Goal: Task Accomplishment & Management: Manage account settings

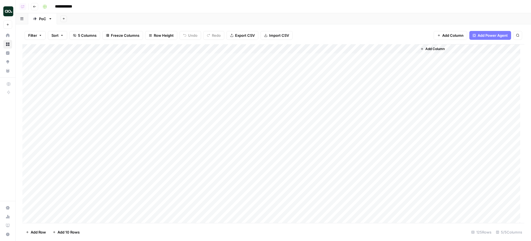
click at [404, 49] on div "Add Column" at bounding box center [273, 134] width 502 height 180
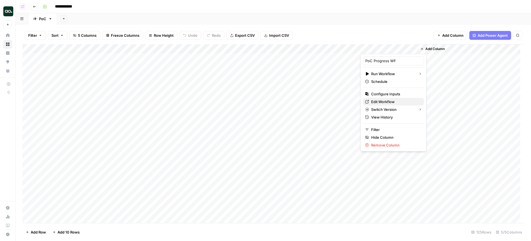
click at [380, 99] on span "Edit Workflow" at bounding box center [395, 102] width 48 height 6
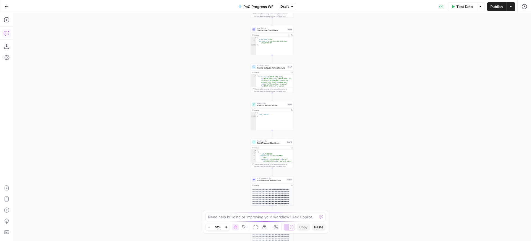
click at [7, 32] on icon "button" at bounding box center [7, 33] width 6 height 6
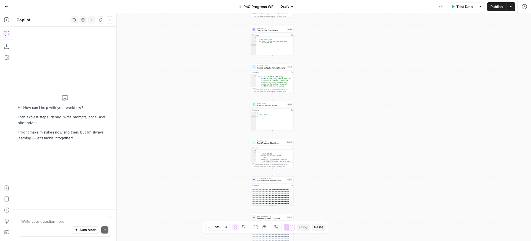
click at [71, 19] on button "History" at bounding box center [73, 19] width 7 height 7
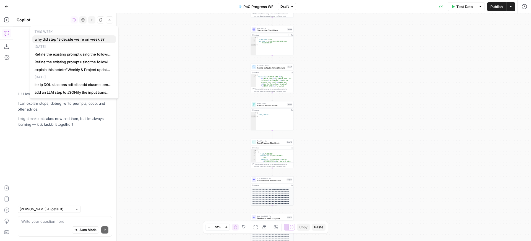
click at [67, 36] on span "why did step 13 decide we're on week 3?" at bounding box center [73, 39] width 77 height 6
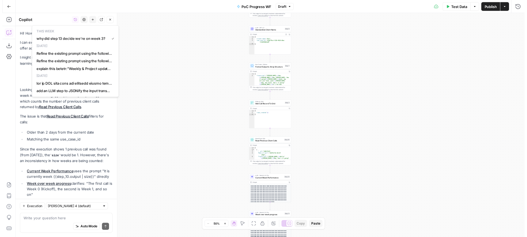
scroll to position [257, 0]
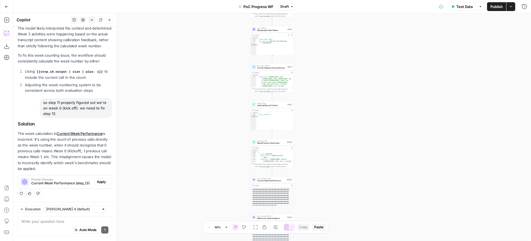
click at [83, 151] on p "The week calculation in Current Week Performance is incorrect. It's using the c…" at bounding box center [65, 151] width 94 height 41
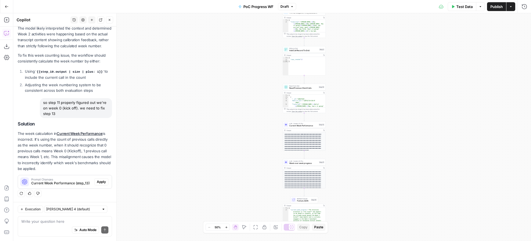
drag, startPoint x: 202, startPoint y: 157, endPoint x: 168, endPoint y: 154, distance: 34.4
click at [168, 154] on div "Workflow Input Settings Inputs Get Knowledge Base File Get Retool Use case DB S…" at bounding box center [272, 127] width 518 height 228
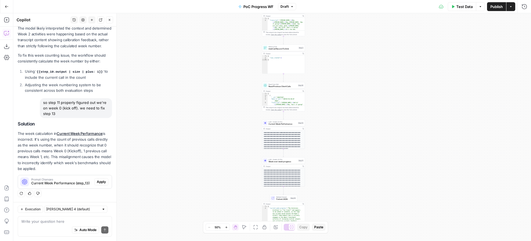
click at [230, 143] on div "Workflow Input Settings Inputs Get Knowledge Base File Get Retool Use case DB S…" at bounding box center [272, 127] width 518 height 228
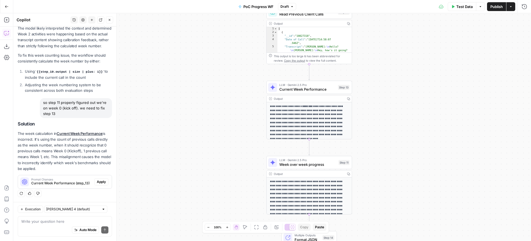
drag, startPoint x: 229, startPoint y: 147, endPoint x: 156, endPoint y: 119, distance: 78.1
click at [163, 119] on div "Workflow Input Settings Inputs Get Knowledge Base File Get Retool Use case DB S…" at bounding box center [272, 127] width 518 height 228
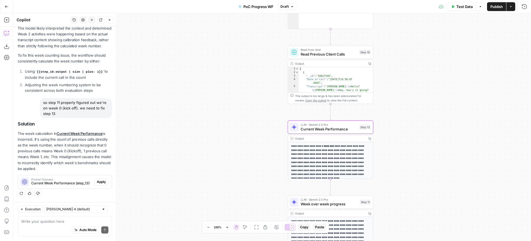
click at [98, 183] on span "Apply" at bounding box center [101, 181] width 9 height 5
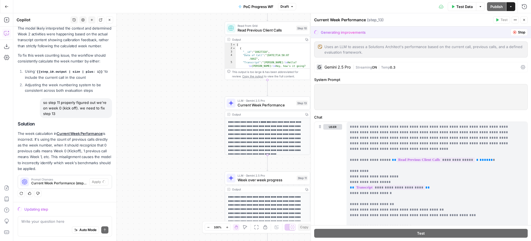
drag, startPoint x: 192, startPoint y: 154, endPoint x: 129, endPoint y: 130, distance: 67.7
click at [129, 130] on div "Workflow Input Settings Inputs Get Knowledge Base File Get Retool Use case DB S…" at bounding box center [272, 127] width 518 height 228
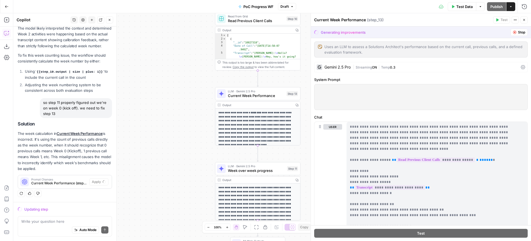
drag, startPoint x: 160, startPoint y: 151, endPoint x: 150, endPoint y: 142, distance: 13.3
click at [150, 142] on div "Workflow Input Settings Inputs Get Knowledge Base File Get Retool Use case DB S…" at bounding box center [272, 127] width 518 height 228
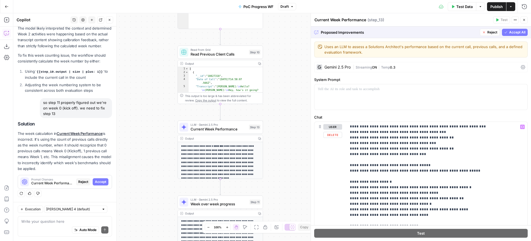
scroll to position [138, 0]
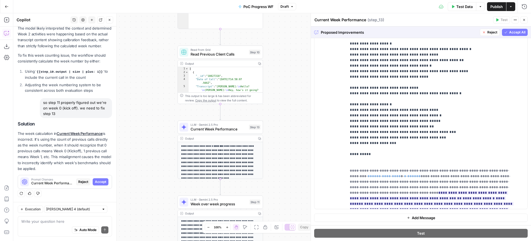
click at [514, 30] on span "Accept All" at bounding box center [517, 32] width 16 height 5
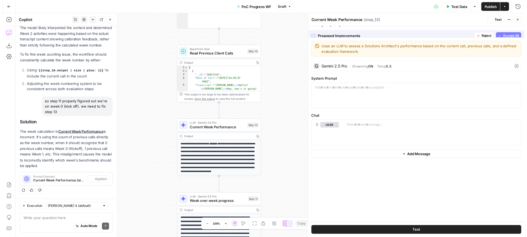
scroll to position [0, 0]
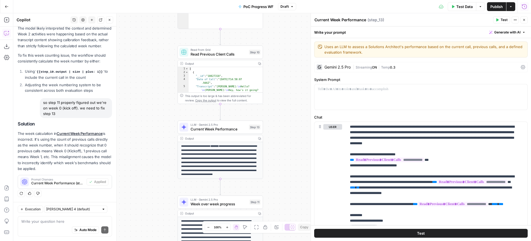
click at [527, 5] on button "Run History" at bounding box center [524, 6] width 9 height 9
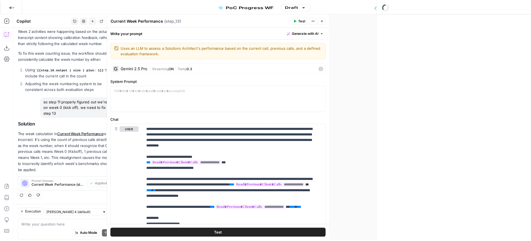
scroll to position [257, 0]
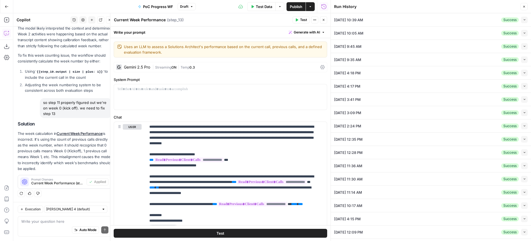
click at [326, 20] on button "Close" at bounding box center [323, 19] width 7 height 7
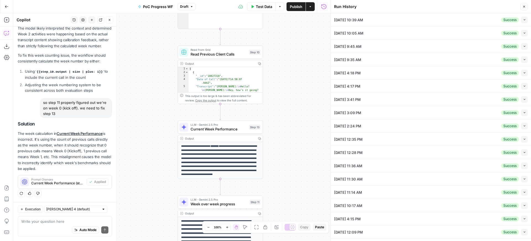
click at [525, 20] on li "10/02/25 at 10:39 AM Success Collapse View Logs" at bounding box center [431, 19] width 200 height 13
click at [523, 20] on icon "button" at bounding box center [524, 19] width 3 height 3
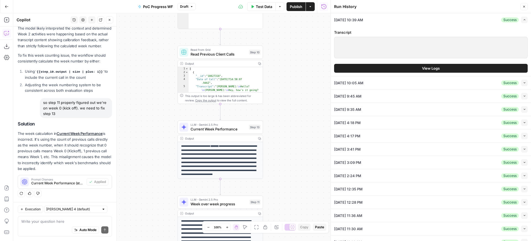
click at [426, 69] on span "View Logs" at bounding box center [431, 69] width 18 height 6
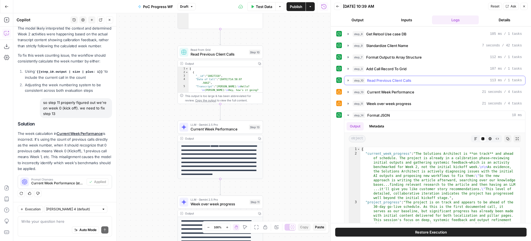
click at [414, 83] on div "step_10 Read Previous Client Calls 113 ms / 1 tasks" at bounding box center [436, 81] width 169 height 6
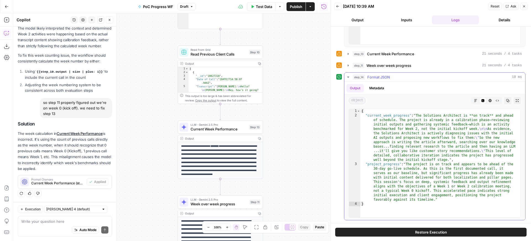
scroll to position [147, 0]
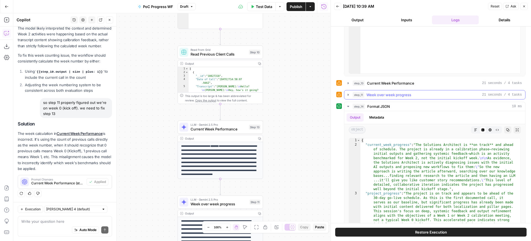
click at [408, 91] on button "step_11 Week over week progress 21 seconds / 4 tasks" at bounding box center [434, 94] width 181 height 9
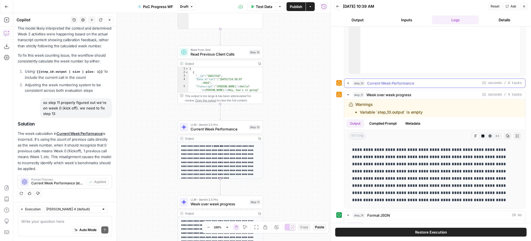
click at [410, 83] on span "Current Week Performance" at bounding box center [390, 83] width 47 height 6
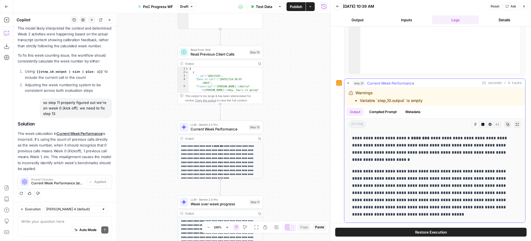
scroll to position [0, 0]
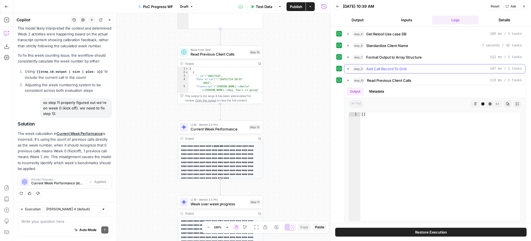
click at [411, 67] on div "step_3 Add Call Record To Grid 107 ms / 1 tasks" at bounding box center [436, 69] width 169 height 6
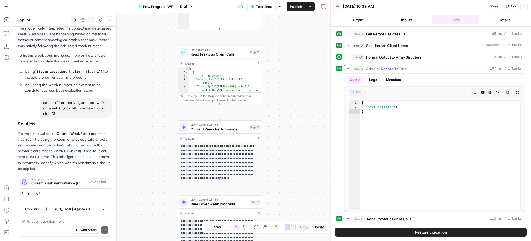
click at [411, 65] on button "step_3 Add Call Record To Grid 107 ms / 1 tasks" at bounding box center [434, 68] width 181 height 9
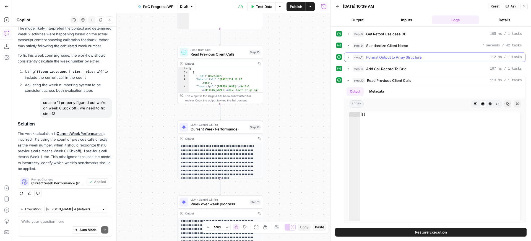
click at [415, 55] on span "Format Output to Array Structure" at bounding box center [394, 57] width 56 height 6
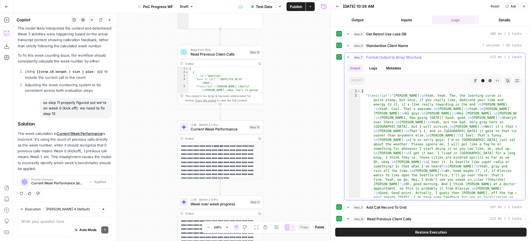
click at [415, 56] on span "Format Output to Array Structure" at bounding box center [394, 57] width 56 height 6
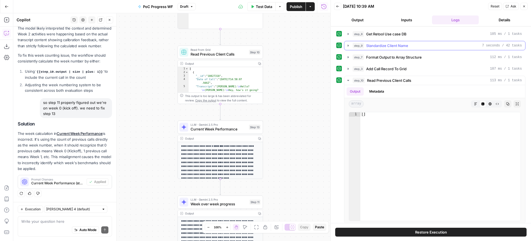
click at [416, 45] on div "step_9 Standardize Client Name 7 seconds / 42 tasks" at bounding box center [436, 46] width 169 height 6
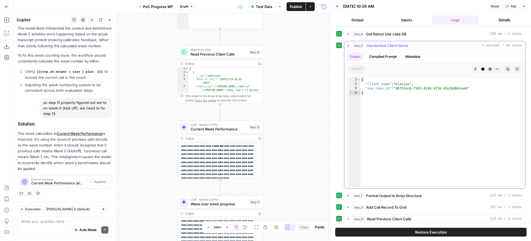
click at [416, 45] on div "step_9 Standardize Client Name 7 seconds / 42 tasks" at bounding box center [436, 46] width 169 height 6
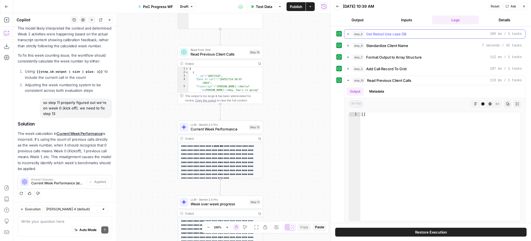
click at [416, 38] on button "step_8 Get Retool Use case DB 105 ms / 1 tasks" at bounding box center [434, 34] width 181 height 9
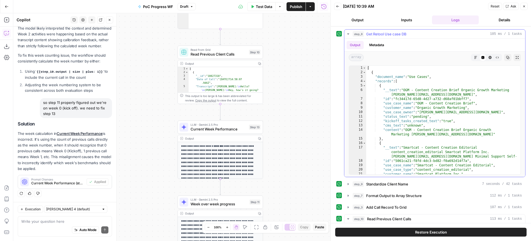
type textarea "**********"
click at [430, 103] on div "[ { "document_name" : "Use Cases" , "records" : [ { "__text" : "OGM - Content C…" at bounding box center [441, 124] width 150 height 117
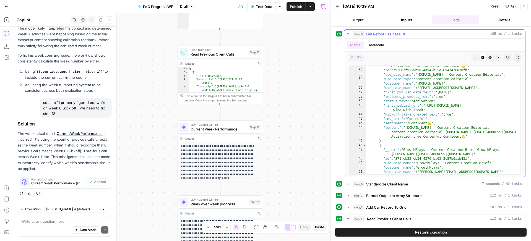
scroll to position [64, 0]
click at [421, 38] on button "step_8 Get Retool Use case DB 105 ms / 1 tasks" at bounding box center [434, 34] width 181 height 9
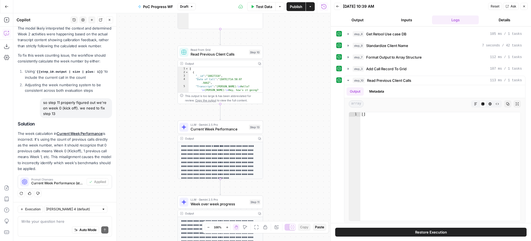
click at [418, 45] on div "step_9 Standardize Client Name 7 seconds / 42 tasks" at bounding box center [436, 46] width 169 height 6
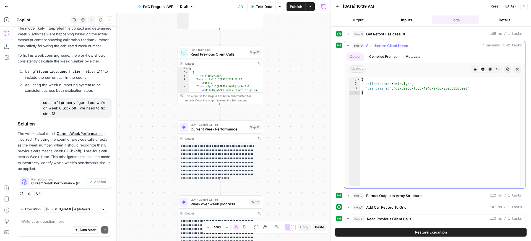
click at [418, 45] on div "step_9 Standardize Client Name 7 seconds / 42 tasks" at bounding box center [436, 46] width 169 height 6
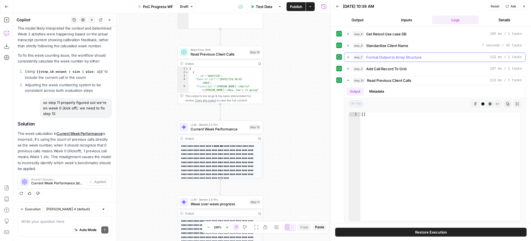
click at [417, 57] on span "Format Output to Array Structure" at bounding box center [394, 57] width 56 height 6
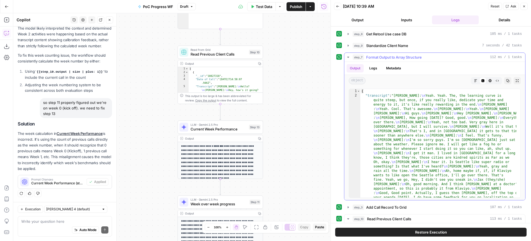
click at [417, 57] on span "Format Output to Array Structure" at bounding box center [394, 57] width 56 height 6
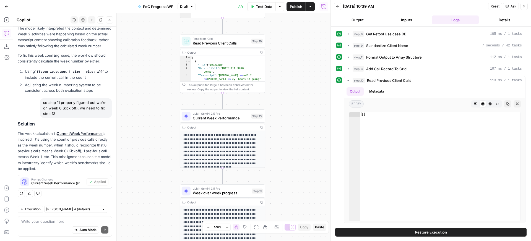
drag, startPoint x: 300, startPoint y: 91, endPoint x: 304, endPoint y: 75, distance: 17.0
click at [304, 75] on div "Workflow Input Settings Inputs Get Knowledge Base File Get Retool Use case DB S…" at bounding box center [171, 127] width 317 height 228
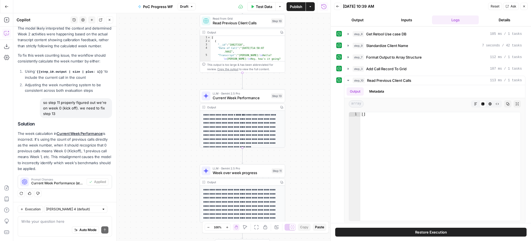
drag, startPoint x: 302, startPoint y: 91, endPoint x: 326, endPoint y: 71, distance: 30.6
click at [326, 71] on div "Workflow Input Settings Inputs Get Knowledge Base File Get Retool Use case DB S…" at bounding box center [171, 127] width 317 height 228
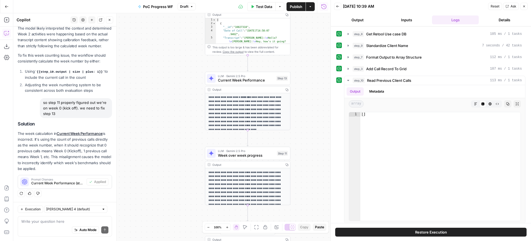
click at [273, 154] on span "Week over week progress" at bounding box center [246, 156] width 57 height 6
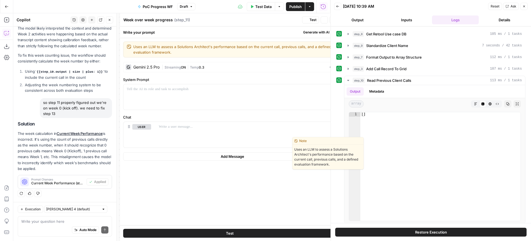
scroll to position [257, 0]
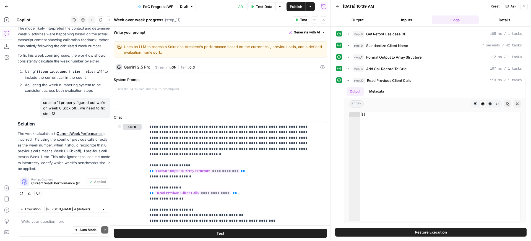
click at [527, 7] on button "Close" at bounding box center [523, 6] width 7 height 7
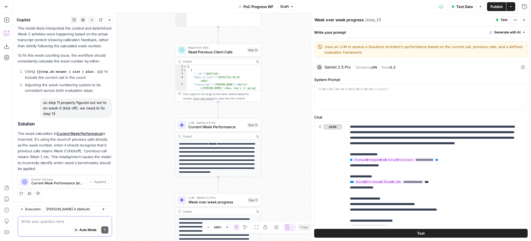
click at [27, 221] on textarea at bounding box center [64, 222] width 87 height 6
type textarea "is the count"
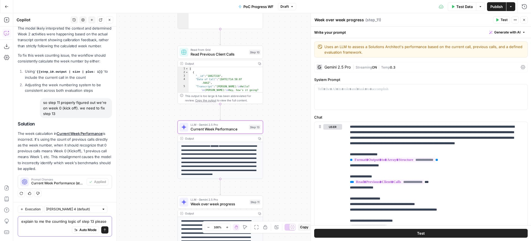
scroll to position [263, 0]
type textarea "explain to me the counting logic of step 13 please"
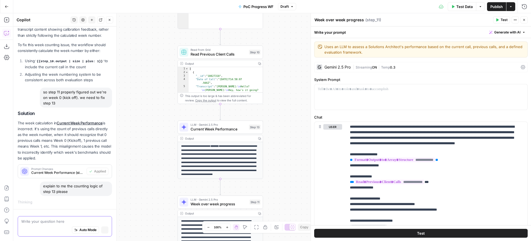
scroll to position [268, 0]
type textarea "**********"
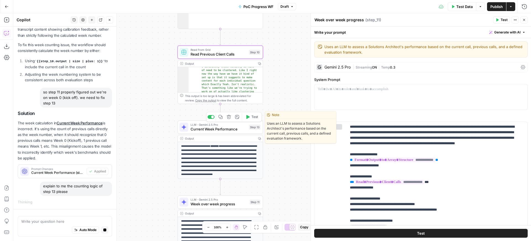
click at [258, 115] on button "Test" at bounding box center [251, 116] width 17 height 7
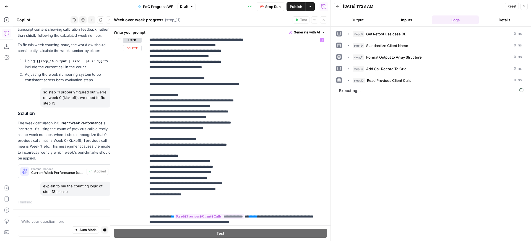
scroll to position [138, 0]
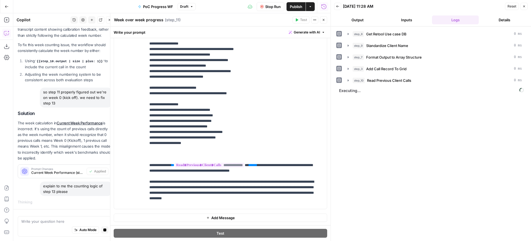
drag, startPoint x: 325, startPoint y: 19, endPoint x: 292, endPoint y: 143, distance: 129.2
click at [292, 143] on div "**********" at bounding box center [220, 127] width 220 height 228
drag, startPoint x: 271, startPoint y: 170, endPoint x: 179, endPoint y: 171, distance: 92.1
copy p "**********"
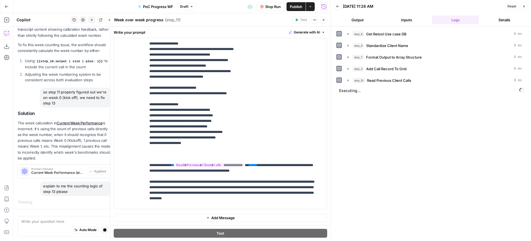
click at [326, 19] on button "Close" at bounding box center [323, 19] width 7 height 7
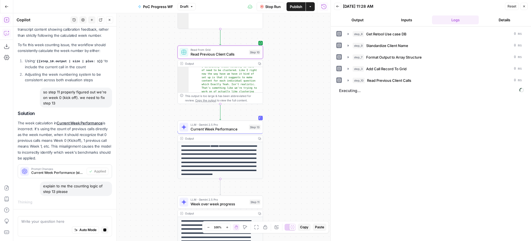
click at [4, 21] on button "Add Steps" at bounding box center [6, 19] width 9 height 9
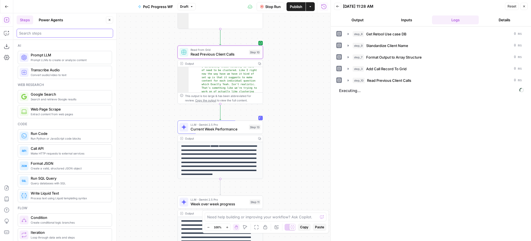
click at [57, 31] on input "search" at bounding box center [65, 33] width 92 height 6
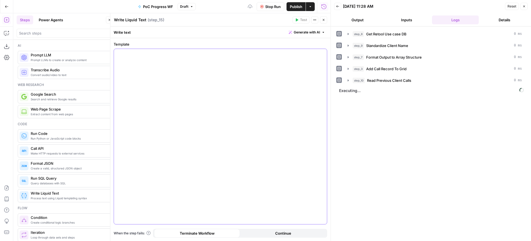
click at [240, 69] on div at bounding box center [220, 136] width 213 height 175
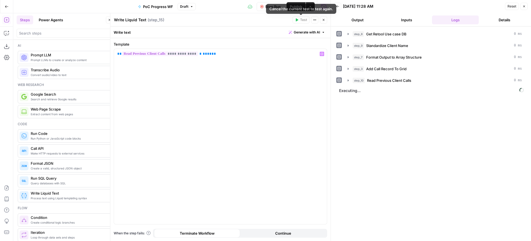
click at [327, 21] on header "Write Liquid Text Write Liquid Text ( step_15 ) Test Actions Close" at bounding box center [220, 19] width 220 height 13
click at [325, 21] on button "Close" at bounding box center [323, 19] width 7 height 7
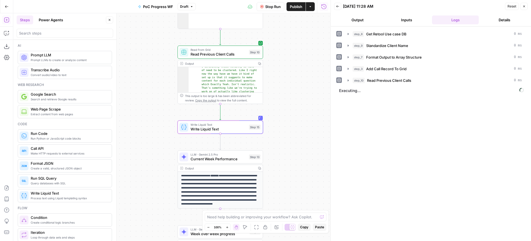
click at [276, 10] on button "Stop Run" at bounding box center [271, 6] width 28 height 9
click at [255, 114] on button "Test" at bounding box center [251, 116] width 17 height 7
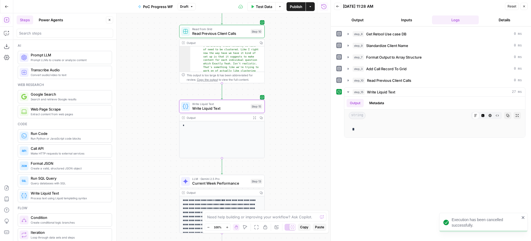
drag, startPoint x: 296, startPoint y: 134, endPoint x: 298, endPoint y: 113, distance: 20.8
click at [298, 113] on div "Workflow Input Settings Inputs Get Knowledge Base File Get Retool Use case DB S…" at bounding box center [171, 127] width 317 height 228
click at [241, 182] on span "Current Week Performance" at bounding box center [220, 184] width 56 height 6
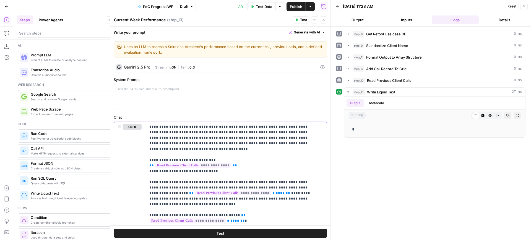
click at [323, 24] on header "Current Week Performance Current Week Performance ( step_13 ) Test Actions Close" at bounding box center [220, 19] width 220 height 13
click at [325, 20] on icon "button" at bounding box center [323, 19] width 3 height 3
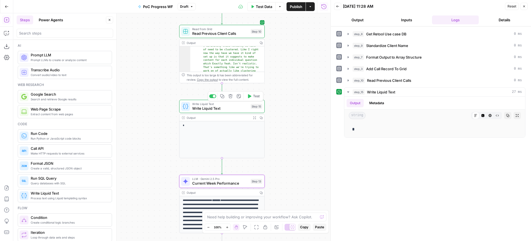
click at [233, 98] on button "Delete step" at bounding box center [230, 96] width 7 height 7
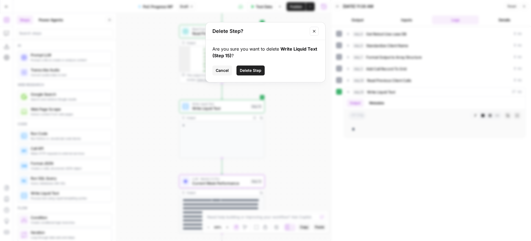
click at [245, 75] on div "Are you sure you want to delete Write Liquid Text (Step 15) ? Cancel Delete Step" at bounding box center [265, 61] width 119 height 42
click at [247, 71] on span "Delete Step" at bounding box center [251, 71] width 22 height 6
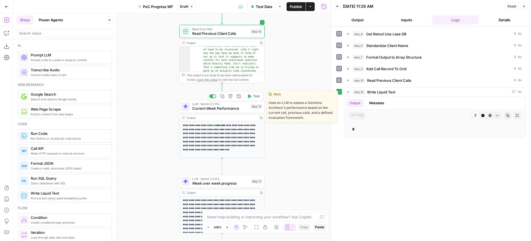
click at [257, 94] on span "Test" at bounding box center [256, 96] width 7 height 5
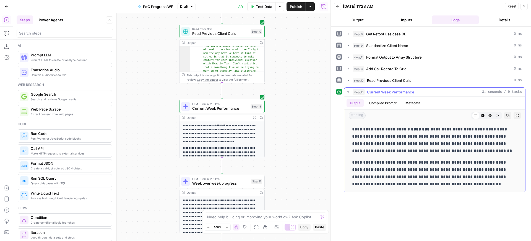
click at [461, 131] on p "**********" at bounding box center [434, 140] width 165 height 29
drag, startPoint x: 461, startPoint y: 131, endPoint x: 466, endPoint y: 149, distance: 18.5
click at [466, 149] on p "**********" at bounding box center [434, 140] width 165 height 29
click at [460, 134] on p "**********" at bounding box center [434, 140] width 165 height 29
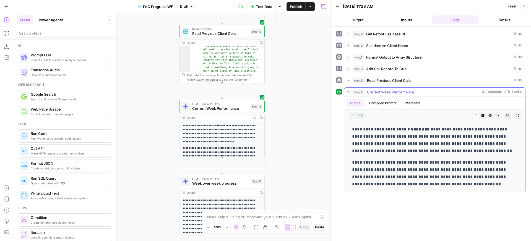
drag, startPoint x: 460, startPoint y: 134, endPoint x: 465, endPoint y: 153, distance: 20.0
click at [465, 153] on p "**********" at bounding box center [434, 140] width 165 height 29
click at [464, 142] on p "**********" at bounding box center [434, 140] width 165 height 29
drag, startPoint x: 464, startPoint y: 142, endPoint x: 464, endPoint y: 155, distance: 13.0
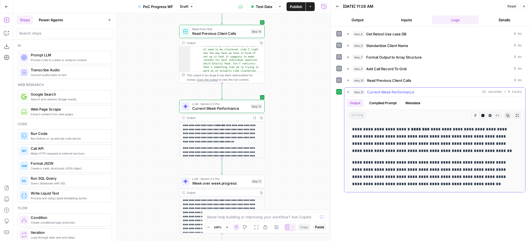
click at [463, 156] on div "**********" at bounding box center [435, 157] width 172 height 66
click at [464, 155] on div "**********" at bounding box center [435, 157] width 172 height 66
click at [463, 158] on div "**********" at bounding box center [435, 157] width 172 height 66
drag, startPoint x: 463, startPoint y: 158, endPoint x: 468, endPoint y: 185, distance: 27.1
click at [468, 185] on div "**********" at bounding box center [435, 157] width 172 height 66
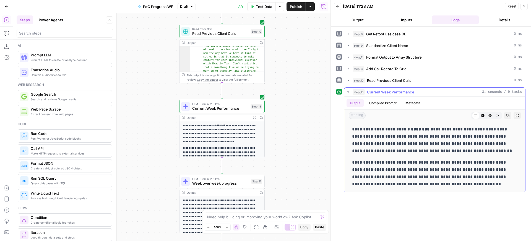
click at [468, 185] on p "**********" at bounding box center [434, 173] width 165 height 29
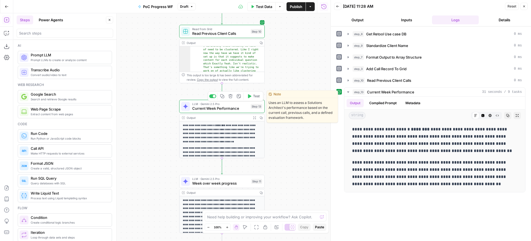
click at [249, 104] on div "LLM · Gemini 2.5 Pro Current Week Performance Step 13 Copy step Delete step Edi…" at bounding box center [221, 106] width 81 height 9
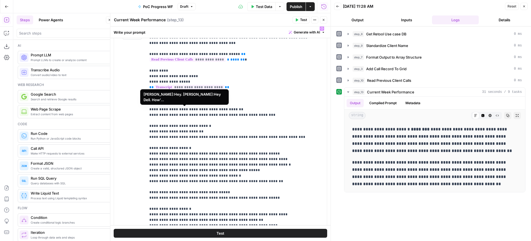
scroll to position [61, 0]
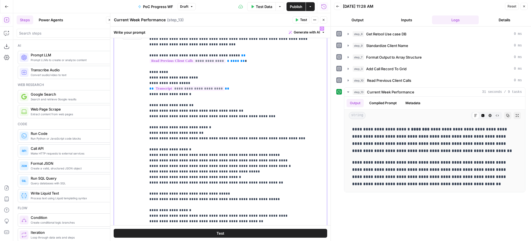
click at [198, 121] on p "**********" at bounding box center [232, 221] width 166 height 514
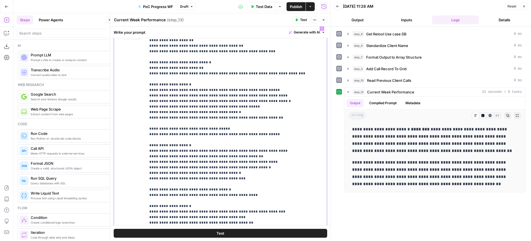
scroll to position [127, 0]
click at [171, 124] on p "**********" at bounding box center [232, 156] width 166 height 514
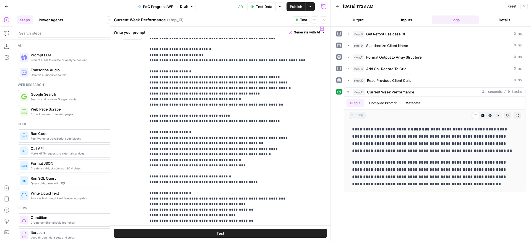
scroll to position [143, 0]
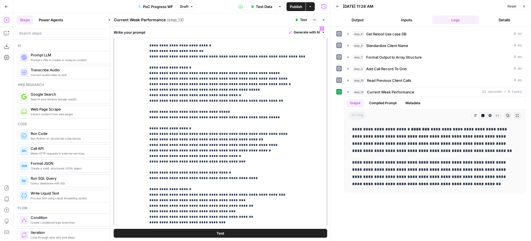
click at [169, 168] on p "**********" at bounding box center [232, 140] width 166 height 514
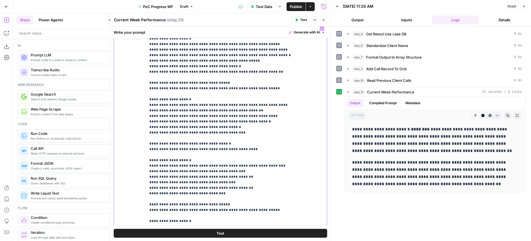
scroll to position [250, 0]
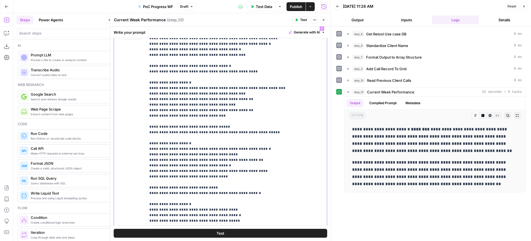
click at [171, 122] on p "**********" at bounding box center [232, 33] width 166 height 514
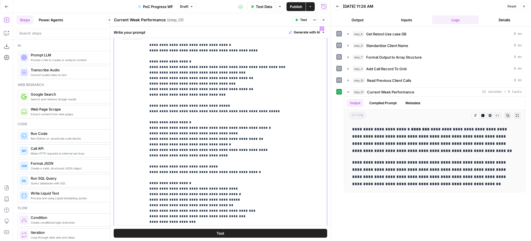
scroll to position [290, 0]
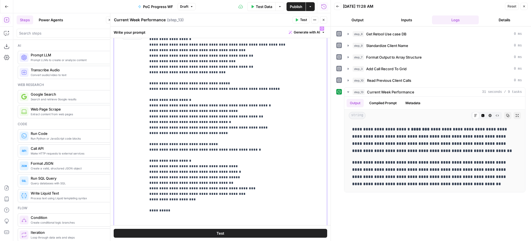
scroll to position [138, 0]
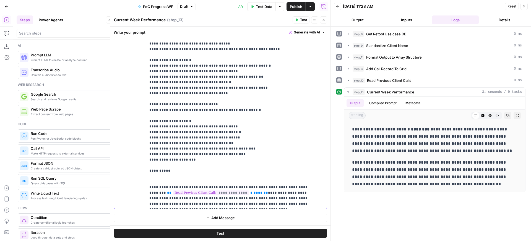
click at [301, 18] on span "Test" at bounding box center [303, 19] width 7 height 5
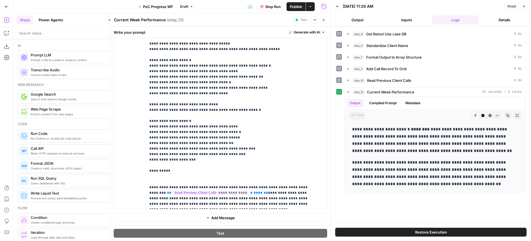
click at [322, 22] on button "Close" at bounding box center [323, 19] width 7 height 7
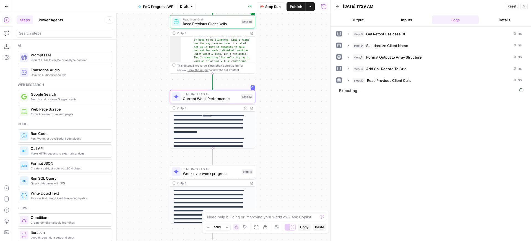
drag, startPoint x: 282, startPoint y: 116, endPoint x: 273, endPoint y: 106, distance: 13.5
click at [273, 106] on div "Workflow Input Settings Inputs Get Knowledge Base File Get Retool Use case DB S…" at bounding box center [171, 127] width 317 height 228
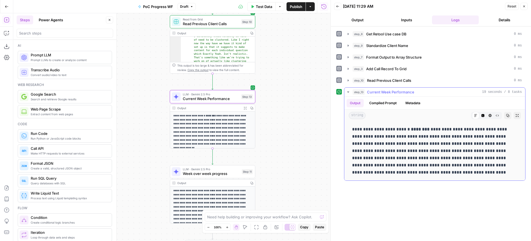
click at [422, 132] on p "**********" at bounding box center [434, 151] width 165 height 50
click at [423, 132] on p "**********" at bounding box center [434, 151] width 165 height 50
click at [423, 140] on p "**********" at bounding box center [434, 151] width 165 height 50
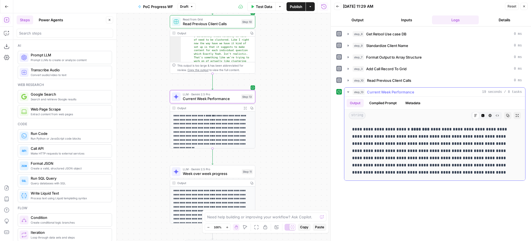
click at [423, 140] on p "**********" at bounding box center [434, 151] width 165 height 50
click at [422, 148] on p "**********" at bounding box center [434, 151] width 165 height 50
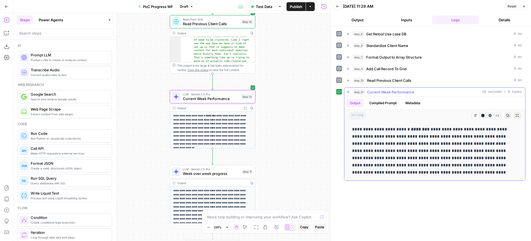
click at [419, 159] on p "**********" at bounding box center [434, 151] width 165 height 50
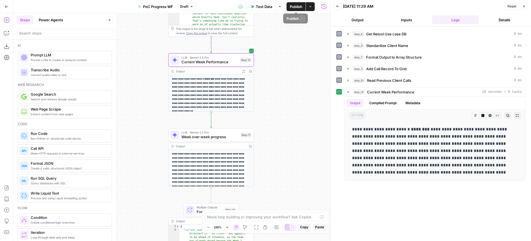
drag, startPoint x: 291, startPoint y: 78, endPoint x: 289, endPoint y: 54, distance: 23.9
click at [290, 41] on div "Workflow Input Settings Inputs Get Knowledge Base File Get Retool Use case DB S…" at bounding box center [171, 127] width 317 height 228
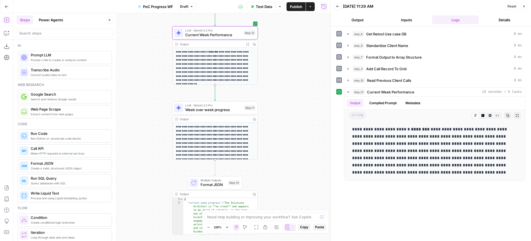
drag, startPoint x: 289, startPoint y: 88, endPoint x: 289, endPoint y: 69, distance: 19.1
click at [293, 54] on div "Workflow Input Settings Inputs Get Knowledge Base File Get Retool Use case DB S…" at bounding box center [171, 127] width 317 height 228
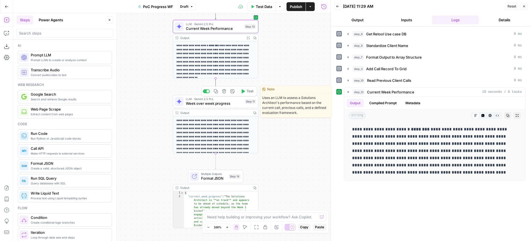
click at [246, 90] on button "Test" at bounding box center [246, 91] width 17 height 7
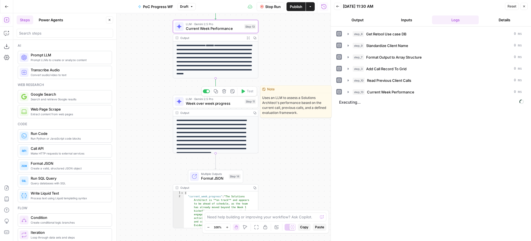
click at [242, 104] on span "Week over week progress" at bounding box center [214, 104] width 57 height 6
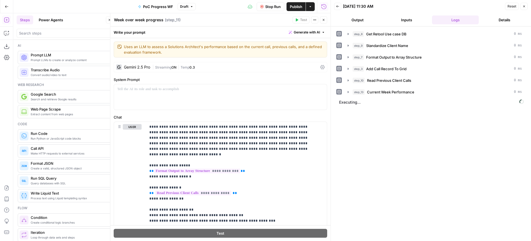
click at [323, 19] on icon "button" at bounding box center [323, 19] width 3 height 3
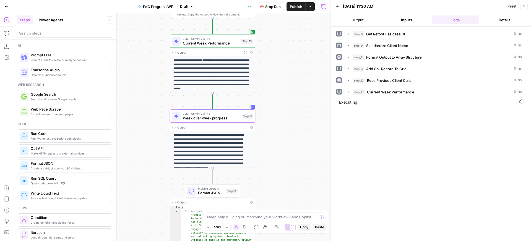
drag, startPoint x: 299, startPoint y: 79, endPoint x: 298, endPoint y: 86, distance: 7.8
click at [298, 86] on div "Workflow Input Settings Inputs Get Knowledge Base File Get Retool Use case DB S…" at bounding box center [171, 127] width 317 height 228
click at [299, 86] on div "Workflow Input Settings Inputs Get Knowledge Base File Get Retool Use case DB S…" at bounding box center [171, 127] width 317 height 228
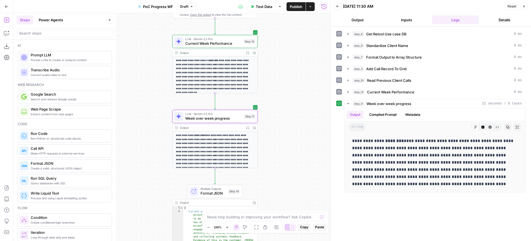
click at [279, 78] on div "Workflow Input Settings Inputs Get Knowledge Base File Get Retool Use case DB S…" at bounding box center [171, 127] width 317 height 228
click at [524, 5] on icon "button" at bounding box center [523, 6] width 3 height 3
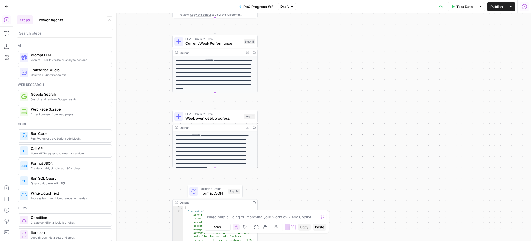
click at [525, 7] on icon "button" at bounding box center [524, 7] width 6 height 6
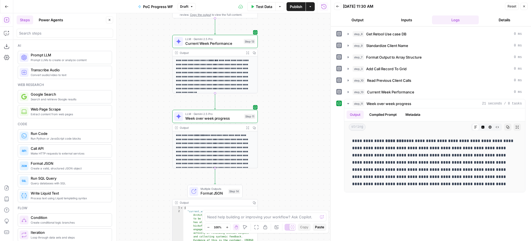
click at [339, 6] on button "Back" at bounding box center [337, 6] width 7 height 7
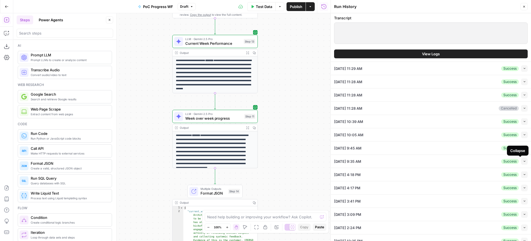
scroll to position [53, 0]
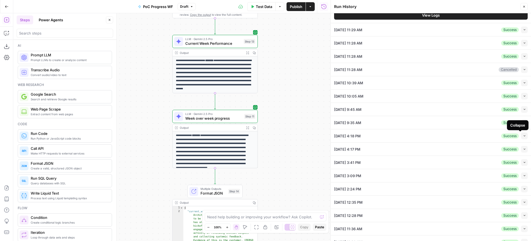
click at [521, 133] on button "Collapse" at bounding box center [524, 136] width 7 height 7
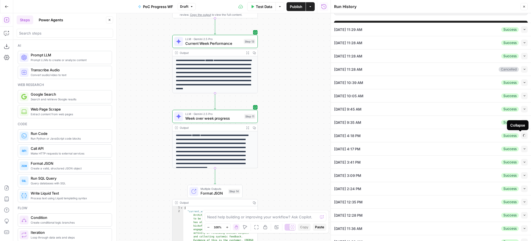
scroll to position [43, 0]
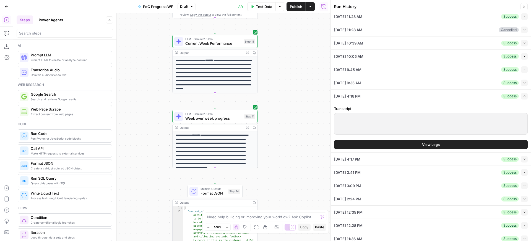
click at [426, 144] on span "View Logs" at bounding box center [431, 145] width 18 height 6
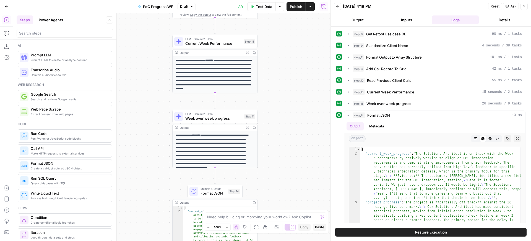
click at [399, 37] on button "step_8 Get Retool Use case DB 90 ms / 1 tasks" at bounding box center [434, 34] width 181 height 9
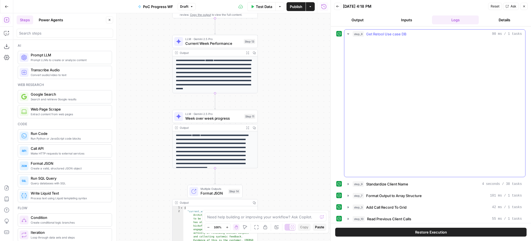
click at [399, 37] on button "step_8 Get Retool Use case DB 90 ms / 1 tasks" at bounding box center [434, 34] width 181 height 9
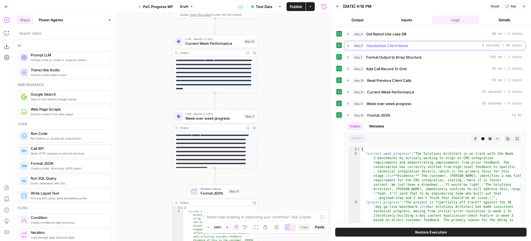
click at [403, 50] on div "step_8 Get Retool Use case DB 90 ms / 1 tasks step_9 Standardize Client Name 4 …" at bounding box center [430, 143] width 189 height 229
click at [405, 48] on span "Standardize Client Name" at bounding box center [387, 46] width 42 height 6
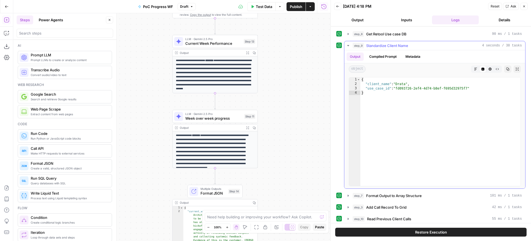
click at [405, 48] on span "Standardize Client Name" at bounding box center [387, 46] width 42 height 6
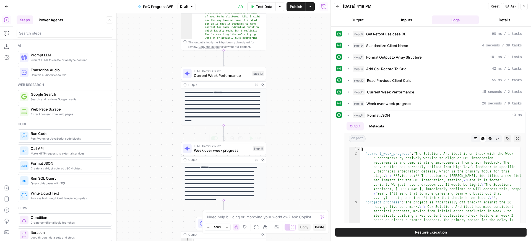
drag, startPoint x: 273, startPoint y: 75, endPoint x: 281, endPoint y: 108, distance: 33.8
click at [281, 108] on div "Workflow Input Settings Inputs Get Knowledge Base File Get Retool Use case DB S…" at bounding box center [171, 127] width 317 height 228
click at [424, 233] on span "Restore Execution" at bounding box center [431, 232] width 32 height 6
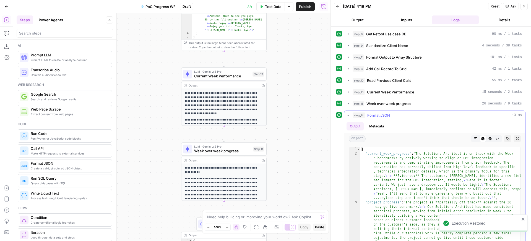
scroll to position [952, 0]
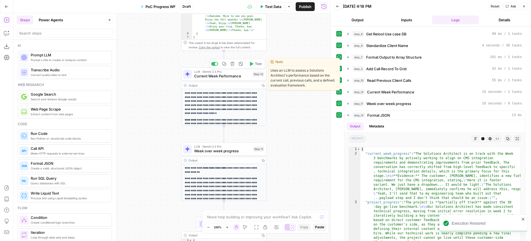
click at [257, 62] on span "Test" at bounding box center [258, 63] width 7 height 5
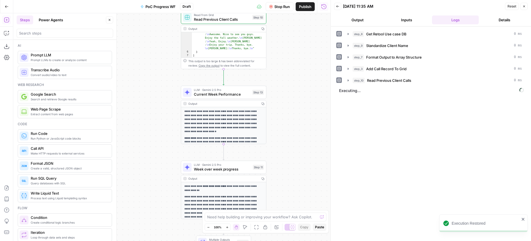
drag, startPoint x: 288, startPoint y: 84, endPoint x: 295, endPoint y: 166, distance: 82.4
click at [295, 166] on div "Workflow Input Settings Inputs Get Knowledge Base File Get Retool Use case DB S…" at bounding box center [171, 127] width 317 height 228
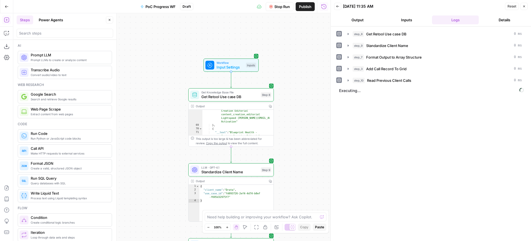
scroll to position [457, 0]
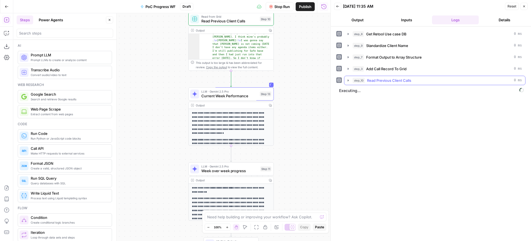
click at [372, 83] on button "step_10 Read Previous Client Calls 0 ms" at bounding box center [434, 80] width 181 height 9
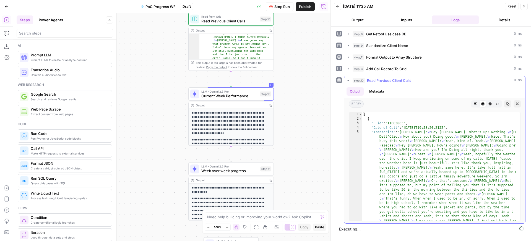
scroll to position [0, 0]
type textarea "*"
click at [361, 120] on span "Toggle code folding, rows 2 through 9" at bounding box center [360, 119] width 3 height 4
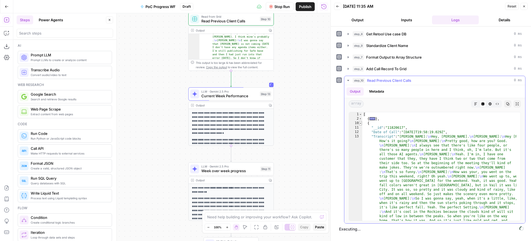
click at [360, 124] on span "Toggle code folding, rows 10 through 17" at bounding box center [360, 123] width 3 height 4
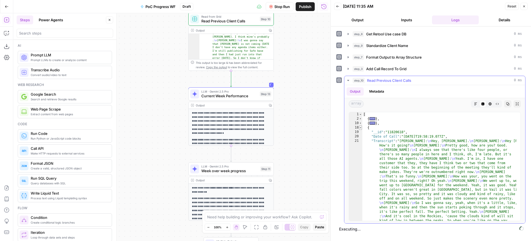
click at [360, 129] on span "Toggle code folding, rows 18 through 25" at bounding box center [360, 128] width 3 height 4
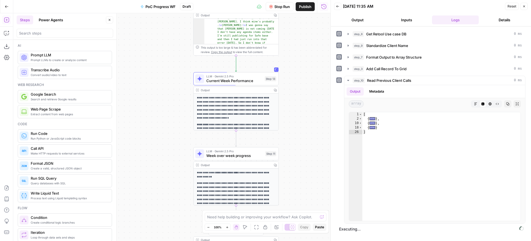
drag, startPoint x: 304, startPoint y: 124, endPoint x: 309, endPoint y: 109, distance: 16.0
click at [309, 109] on div "Workflow Input Settings Inputs Get Knowledge Base File Get Retool Use case DB S…" at bounding box center [171, 127] width 317 height 228
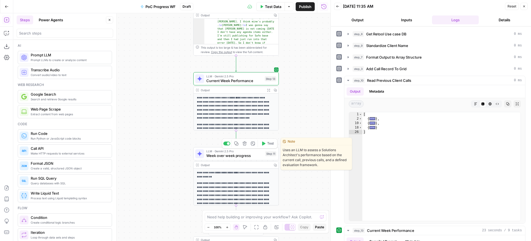
click at [275, 146] on button "Test" at bounding box center [267, 143] width 17 height 7
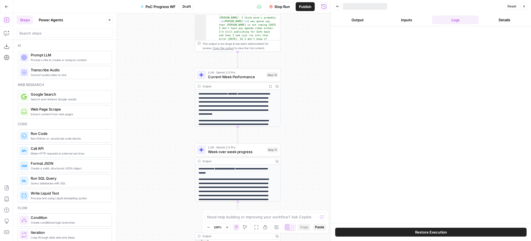
drag, startPoint x: 302, startPoint y: 116, endPoint x: 304, endPoint y: 113, distance: 4.0
click at [304, 113] on div "Workflow Input Settings Inputs Get Knowledge Base File Get Retool Use case DB S…" at bounding box center [171, 127] width 317 height 228
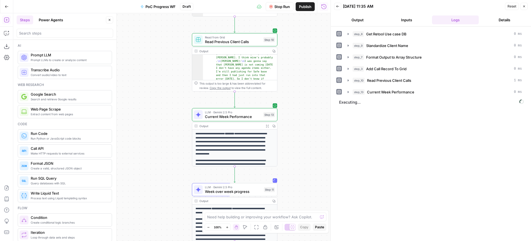
drag, startPoint x: 297, startPoint y: 133, endPoint x: 289, endPoint y: 161, distance: 28.8
click at [289, 161] on div "Workflow Input Settings Inputs Get Knowledge Base File Get Retool Use case DB S…" at bounding box center [171, 127] width 317 height 228
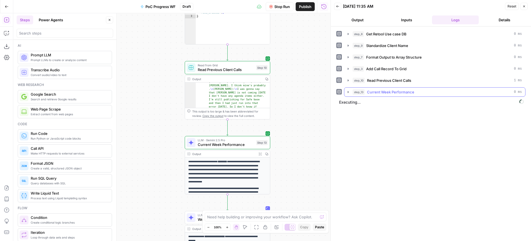
click at [399, 93] on span "Current Week Performance" at bounding box center [390, 92] width 47 height 6
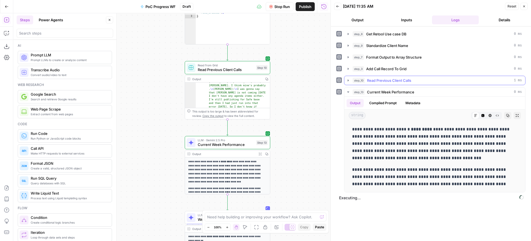
click at [401, 77] on button "step_10 Read Previous Client Calls 1 ms" at bounding box center [434, 80] width 181 height 9
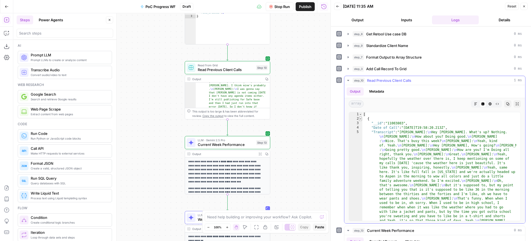
type textarea "*"
click at [360, 119] on span "Toggle code folding, rows 2 through 9" at bounding box center [360, 119] width 3 height 4
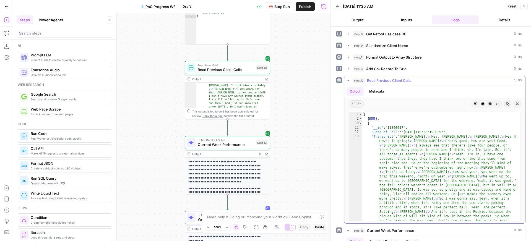
click at [360, 124] on span "Toggle code folding, rows 10 through 17" at bounding box center [360, 123] width 3 height 4
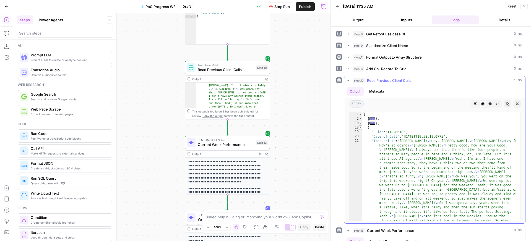
click at [361, 129] on span "Toggle code folding, rows 18 through 25" at bounding box center [360, 128] width 3 height 4
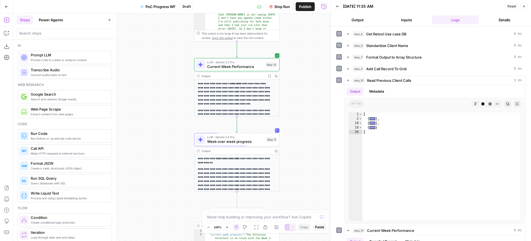
drag, startPoint x: 316, startPoint y: 156, endPoint x: 326, endPoint y: 78, distance: 78.5
click at [326, 78] on div "Workflow Input Settings Inputs Get Knowledge Base File Get Retool Use case DB S…" at bounding box center [171, 127] width 317 height 228
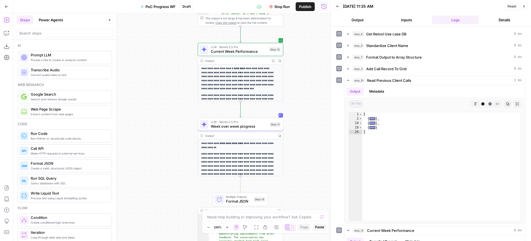
drag, startPoint x: 306, startPoint y: 138, endPoint x: 310, endPoint y: 123, distance: 15.6
click at [310, 123] on div "Workflow Input Settings Inputs Get Knowledge Base File Get Retool Use case DB S…" at bounding box center [171, 127] width 317 height 228
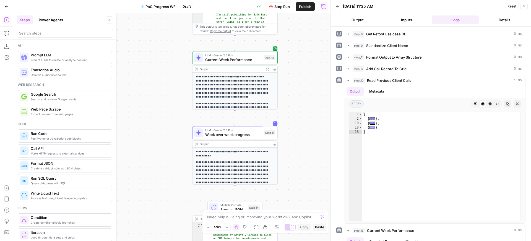
drag, startPoint x: 297, startPoint y: 96, endPoint x: 291, endPoint y: 105, distance: 10.0
click at [291, 105] on div "Workflow Input Settings Inputs Get Knowledge Base File Get Retool Use case DB S…" at bounding box center [171, 127] width 317 height 228
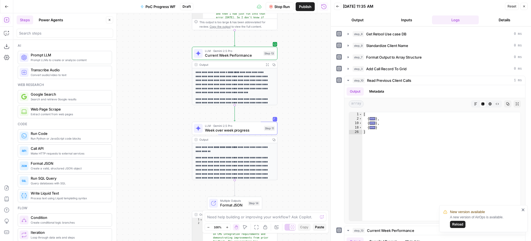
drag, startPoint x: 309, startPoint y: 138, endPoint x: 308, endPoint y: 123, distance: 15.5
click at [308, 123] on div "Workflow Input Settings Inputs Get Knowledge Base File Get Retool Use case DB S…" at bounding box center [171, 127] width 317 height 228
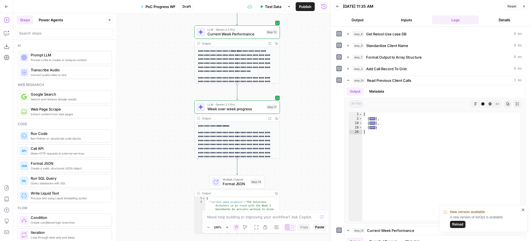
drag, startPoint x: 317, startPoint y: 133, endPoint x: 320, endPoint y: 122, distance: 11.0
click at [320, 122] on div "Workflow Input Settings Inputs Get Knowledge Base File Get Retool Use case DB S…" at bounding box center [171, 127] width 317 height 228
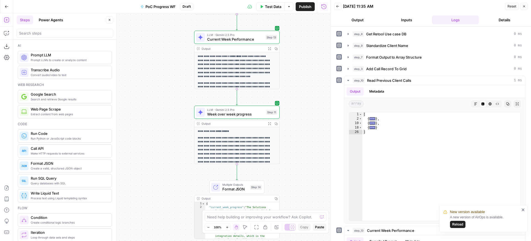
drag, startPoint x: 320, startPoint y: 112, endPoint x: 320, endPoint y: 117, distance: 5.5
click at [320, 117] on div "Workflow Input Settings Inputs Get Knowledge Base File Get Retool Use case DB S…" at bounding box center [171, 127] width 317 height 228
drag, startPoint x: 275, startPoint y: 140, endPoint x: 278, endPoint y: 139, distance: 3.5
click at [278, 139] on div "**********" at bounding box center [236, 145] width 85 height 37
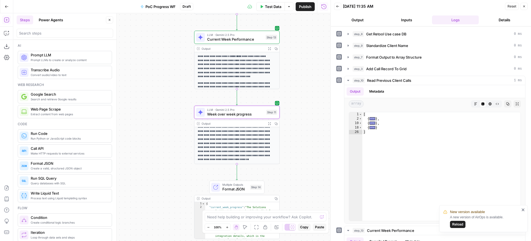
scroll to position [0, 0]
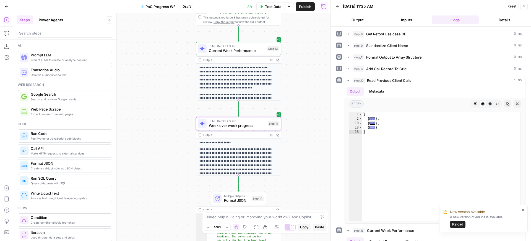
drag, startPoint x: 304, startPoint y: 65, endPoint x: 305, endPoint y: 72, distance: 7.5
click at [305, 72] on div "Workflow Input Settings Inputs Get Knowledge Base File Get Retool Use case DB S…" at bounding box center [171, 127] width 317 height 228
click at [304, 9] on span "Publish" at bounding box center [305, 7] width 12 height 6
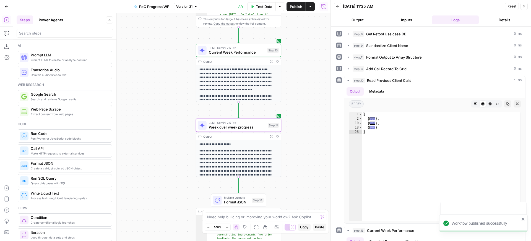
drag, startPoint x: 315, startPoint y: 49, endPoint x: 301, endPoint y: 93, distance: 46.2
click at [301, 93] on div "Workflow Input Settings Inputs Get Knowledge Base File Get Retool Use case DB S…" at bounding box center [171, 127] width 317 height 228
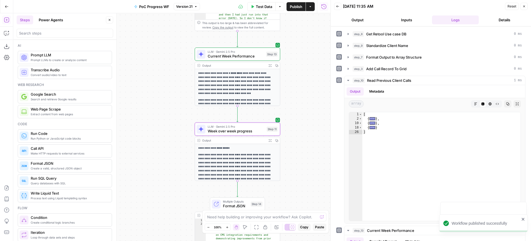
drag, startPoint x: 316, startPoint y: 51, endPoint x: 304, endPoint y: 109, distance: 59.0
click at [304, 109] on div "Workflow Input Settings Inputs Get Knowledge Base File Get Retool Use case DB S…" at bounding box center [171, 127] width 317 height 228
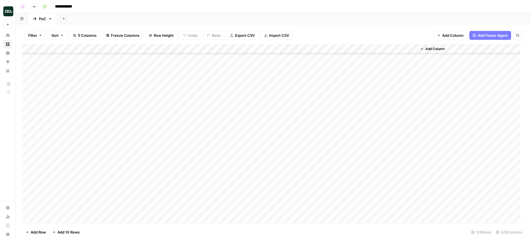
scroll to position [982, 0]
click at [259, 126] on div "Add Column" at bounding box center [273, 134] width 502 height 180
click at [299, 132] on div "Add Column" at bounding box center [273, 134] width 502 height 180
click at [406, 47] on div "Add Column" at bounding box center [273, 134] width 502 height 180
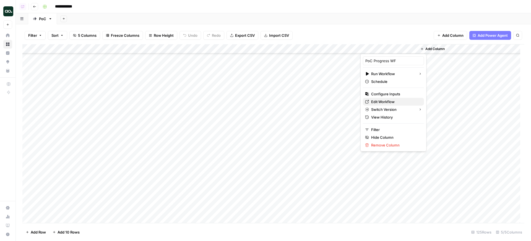
click at [381, 102] on span "Edit Workflow" at bounding box center [395, 102] width 48 height 6
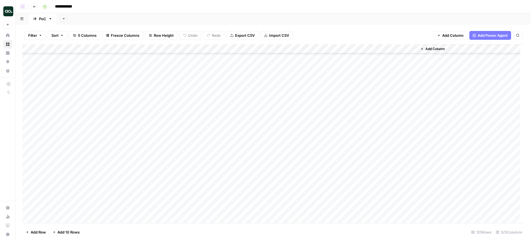
click at [232, 125] on div "Add Column" at bounding box center [273, 134] width 502 height 180
type textarea "********"
type input "********"
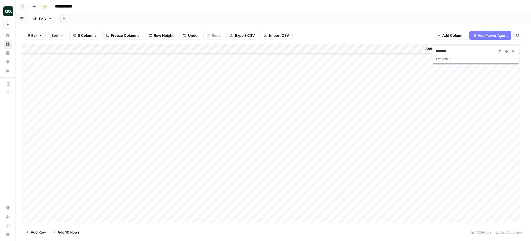
scroll to position [1013, 0]
click at [302, 98] on div "Add Column" at bounding box center [273, 134] width 502 height 180
click at [317, 96] on div "Add Column" at bounding box center [273, 134] width 502 height 180
type textarea "**********"
drag, startPoint x: 340, startPoint y: 31, endPoint x: 360, endPoint y: 33, distance: 19.5
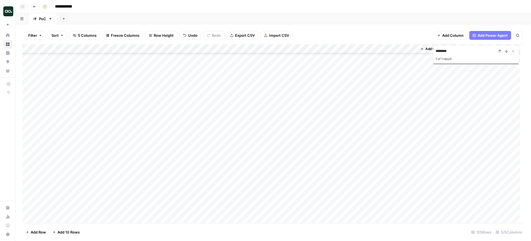
click at [340, 31] on div "Filter Sort 5 Columns Freeze Columns Row Height Undo Redo Export CSV Import CSV…" at bounding box center [273, 36] width 502 height 18
click at [514, 49] on icon "Close Search" at bounding box center [513, 51] width 4 height 4
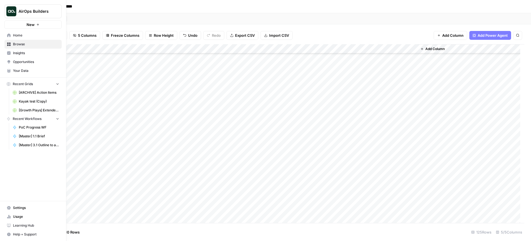
click at [11, 70] on link "Your Data" at bounding box center [32, 70] width 57 height 9
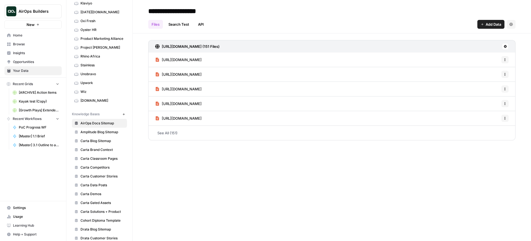
scroll to position [226, 0]
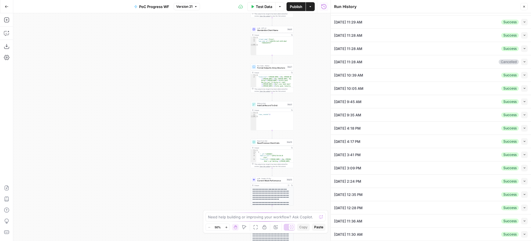
scroll to position [38, 0]
click at [522, 236] on button "Collapse" at bounding box center [524, 234] width 7 height 7
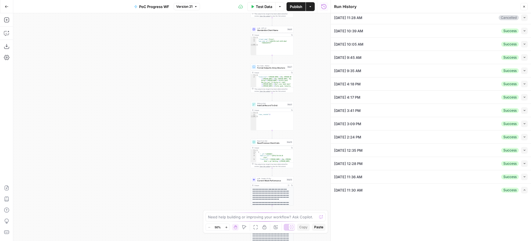
scroll to position [87, 0]
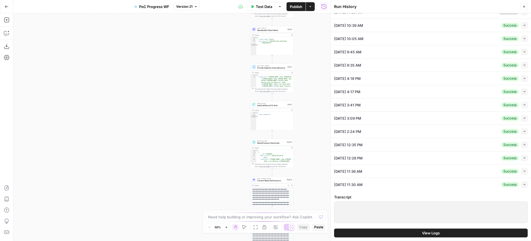
click at [438, 232] on button "View Logs" at bounding box center [431, 233] width 194 height 9
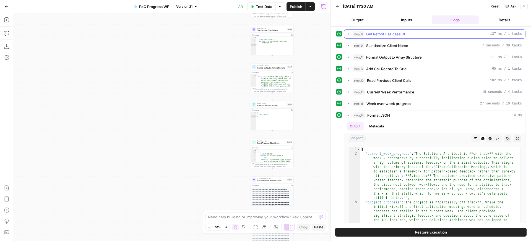
click at [406, 35] on span "Get Retool Use case DB" at bounding box center [386, 34] width 40 height 6
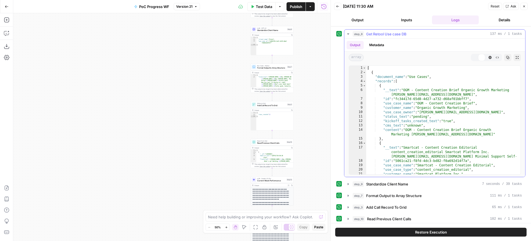
click at [406, 35] on span "Get Retool Use case DB" at bounding box center [386, 34] width 40 height 6
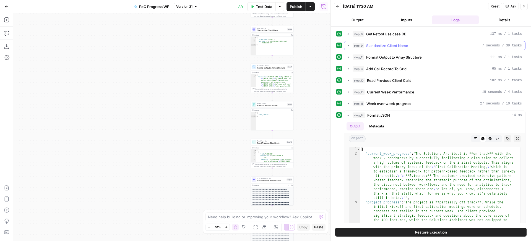
click at [407, 43] on span "Standardize Client Name" at bounding box center [387, 46] width 42 height 6
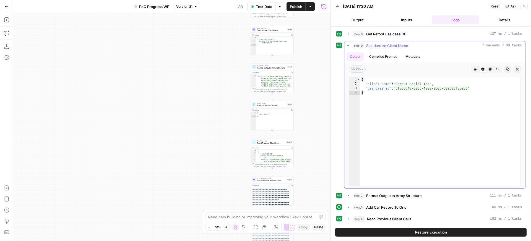
click at [407, 46] on span "Standardize Client Name" at bounding box center [387, 46] width 42 height 6
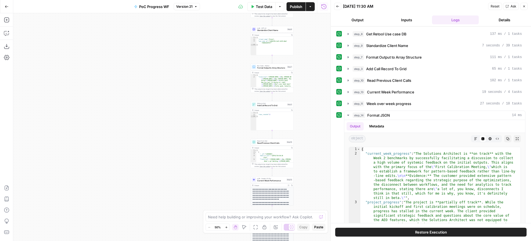
click at [407, 52] on div "step_8 Get Retool Use case DB 137 ms / 1 tasks step_9 Standardize Client Name 7…" at bounding box center [430, 143] width 189 height 229
click at [408, 45] on span "Standardize Client Name" at bounding box center [387, 46] width 42 height 6
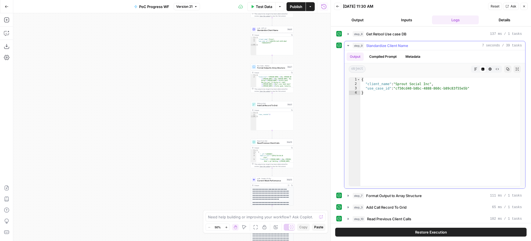
click at [413, 41] on button "step_9 Standardize Client Name 7 seconds / 39 tasks" at bounding box center [434, 45] width 181 height 9
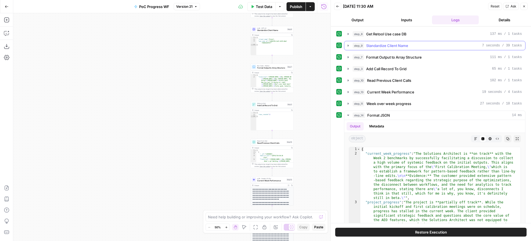
click at [414, 45] on div "step_9 Standardize Client Name 7 seconds / 39 tasks" at bounding box center [436, 46] width 169 height 6
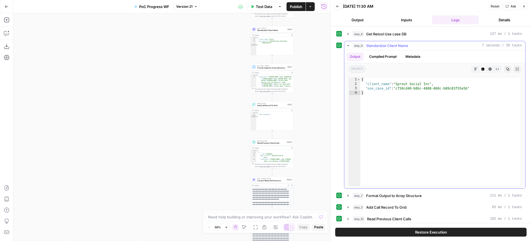
click at [438, 88] on div "{ "client_name" : "Sprout Social Inc" , "use_case_id" : "cf50cd40-b8bc-4888-860…" at bounding box center [440, 135] width 160 height 117
click at [442, 89] on div "{ "client_name" : "Sprout Social Inc" , "use_case_id" : "cf50cd40-b8bc-4888-860…" at bounding box center [440, 135] width 160 height 117
type textarea "**********"
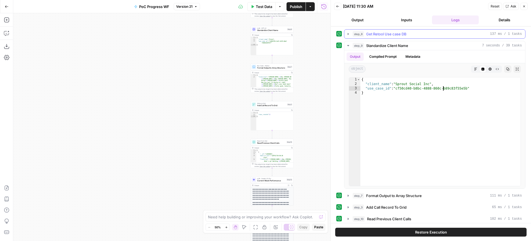
click at [411, 33] on div "step_8 Get Retool Use case DB 137 ms / 1 tasks" at bounding box center [436, 34] width 169 height 6
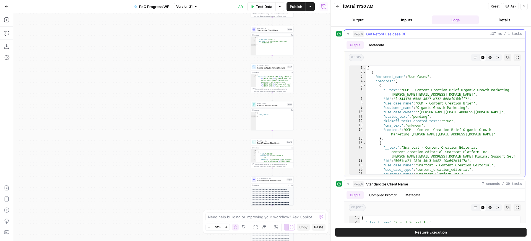
click at [411, 33] on div "step_8 Get Retool Use case DB 137 ms / 1 tasks" at bounding box center [436, 34] width 169 height 6
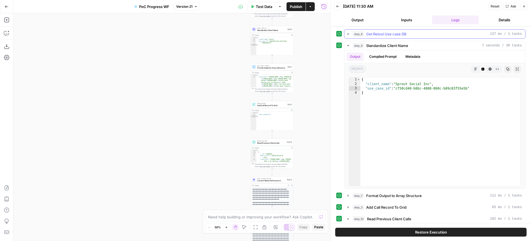
click at [411, 33] on div "step_8 Get Retool Use case DB 137 ms / 1 tasks" at bounding box center [436, 34] width 169 height 6
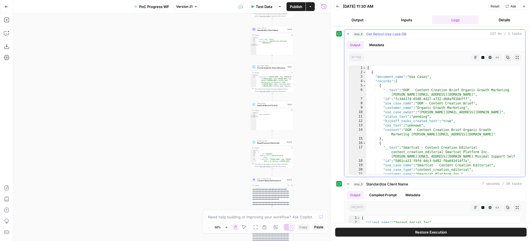
click at [411, 34] on div "step_8 Get Retool Use case DB 137 ms / 1 tasks" at bounding box center [436, 34] width 169 height 6
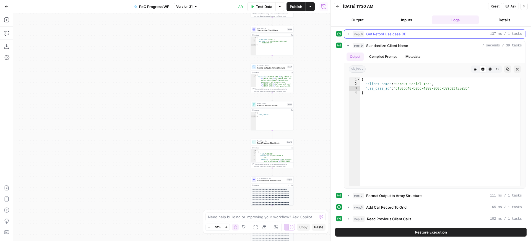
click at [430, 36] on div "step_8 Get Retool Use case DB 137 ms / 1 tasks" at bounding box center [436, 34] width 169 height 6
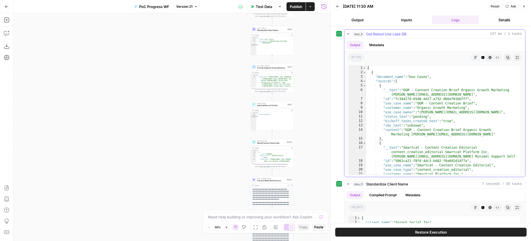
type textarea "**********"
click at [498, 157] on div "[ { "document_name" : "Use Cases" , "records" : [ { "__text" : "OGM - Content C…" at bounding box center [441, 124] width 150 height 117
drag, startPoint x: 501, startPoint y: 158, endPoint x: 488, endPoint y: 158, distance: 13.0
click at [488, 158] on div "[ { "document_name" : "Use Cases" , "records" : [ { "__text" : "OGM - Content C…" at bounding box center [441, 124] width 150 height 117
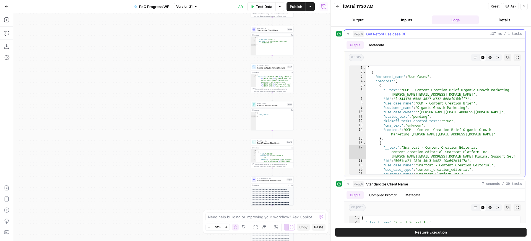
click at [469, 150] on div "[ { "document_name" : "Use Cases" , "records" : [ { "__text" : "OGM - Content C…" at bounding box center [441, 124] width 150 height 117
click at [305, 74] on div "Workflow Input Settings Inputs Get Knowledge Base File Get Retool Use case DB S…" at bounding box center [171, 127] width 317 height 228
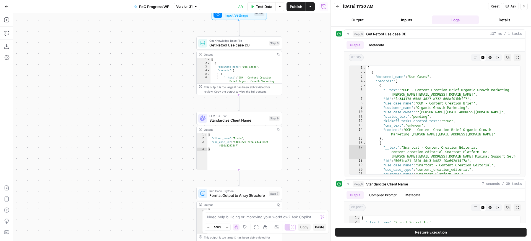
drag, startPoint x: 304, startPoint y: 41, endPoint x: 304, endPoint y: 175, distance: 133.5
click at [304, 175] on div "Workflow Input Settings Inputs Get Knowledge Base File Get Retool Use case DB S…" at bounding box center [171, 127] width 317 height 228
click at [251, 118] on span "Standardize Client Name" at bounding box center [238, 120] width 58 height 6
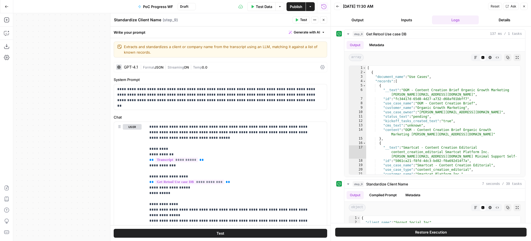
click at [290, 36] on button "Generate with AI" at bounding box center [306, 32] width 41 height 7
click at [290, 64] on div "Improve your existing prompt" at bounding box center [295, 62] width 46 height 5
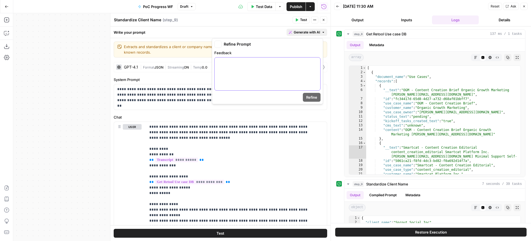
click at [284, 67] on div at bounding box center [268, 74] width 106 height 33
click at [312, 98] on span "Refine" at bounding box center [311, 98] width 11 height 6
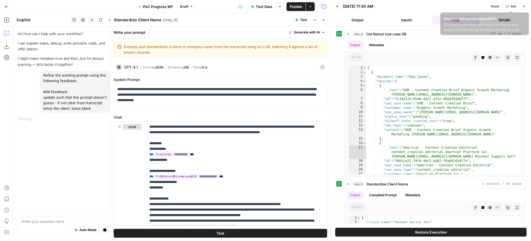
click at [522, 7] on button "Close" at bounding box center [523, 6] width 7 height 7
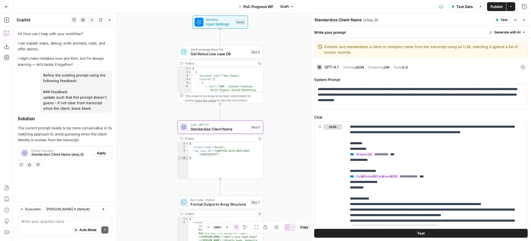
click at [96, 153] on button "Apply" at bounding box center [101, 153] width 14 height 7
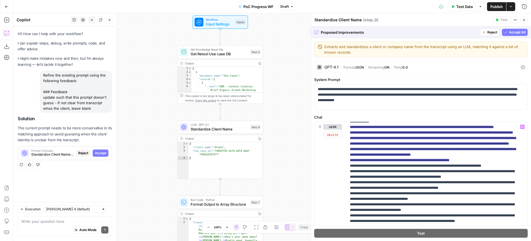
scroll to position [49, 0]
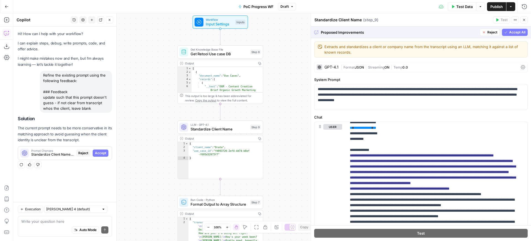
click at [509, 32] on span "Accept All" at bounding box center [517, 32] width 16 height 5
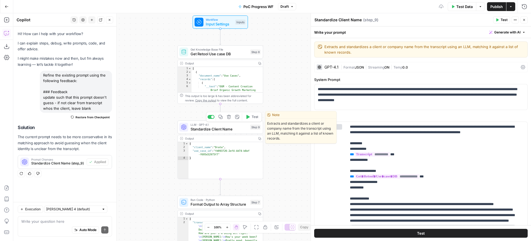
click at [250, 118] on button "Test" at bounding box center [251, 116] width 17 height 7
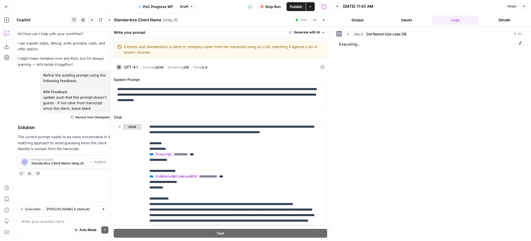
click at [325, 17] on button "Close" at bounding box center [323, 19] width 7 height 7
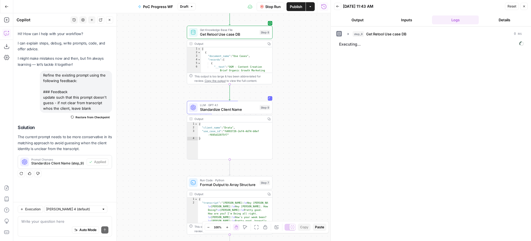
drag, startPoint x: 291, startPoint y: 110, endPoint x: 305, endPoint y: 82, distance: 32.1
click at [305, 82] on div "Workflow Input Settings Inputs Get Knowledge Base File Get Retool Use case DB S…" at bounding box center [171, 127] width 317 height 228
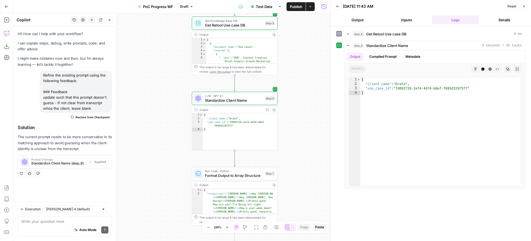
drag, startPoint x: 297, startPoint y: 83, endPoint x: 296, endPoint y: 109, distance: 26.6
click at [296, 109] on div "Workflow Input Settings Inputs Get Knowledge Base File Get Retool Use case DB S…" at bounding box center [171, 127] width 317 height 228
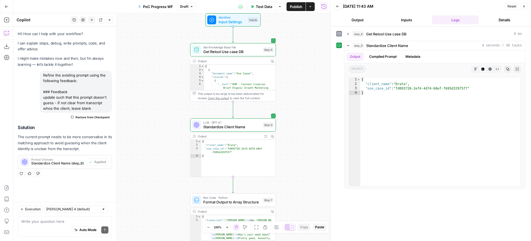
click at [296, 11] on div "Test Data Options Publish Actions Run History" at bounding box center [263, 6] width 135 height 13
click at [299, 8] on span "Publish" at bounding box center [296, 7] width 12 height 6
click at [401, 29] on div "step_8 Get Retool Use case DB 0 ms" at bounding box center [434, 33] width 181 height 9
click at [401, 33] on span "Get Retool Use case DB" at bounding box center [386, 34] width 40 height 6
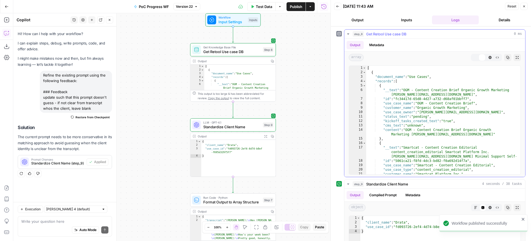
type textarea "**********"
click at [415, 104] on div "[ { "document_name" : "Use Cases" , "records" : [ { "__text" : "OGM - Content C…" at bounding box center [441, 124] width 150 height 117
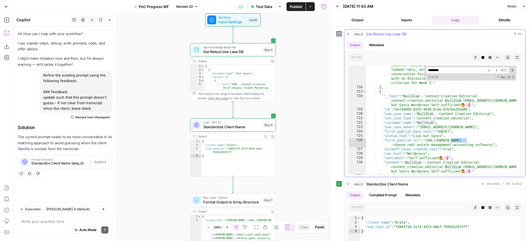
scroll to position [2162, 0]
type input "********"
type textarea "**********"
click at [404, 109] on div ""content" : "Hubspot - Content Research content_creation_editorial Hubspot zoe@…" at bounding box center [441, 81] width 150 height 232
drag, startPoint x: 404, startPoint y: 109, endPoint x: 457, endPoint y: 110, distance: 52.3
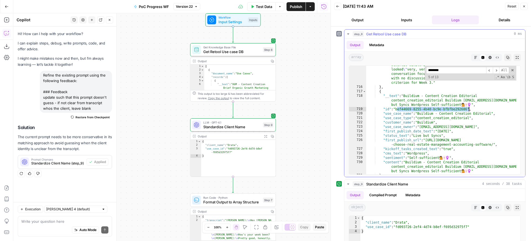
click at [457, 110] on div ""content" : "Hubspot - Content Research content_creation_editorial Hubspot zoe@…" at bounding box center [441, 81] width 150 height 232
click at [292, 38] on div "Workflow Input Settings Inputs Get Knowledge Base File Get Retool Use case DB S…" at bounding box center [171, 127] width 317 height 228
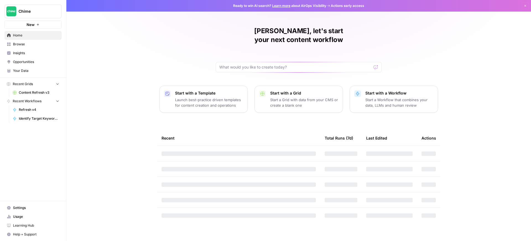
click at [24, 3] on div "Chime New" at bounding box center [33, 14] width 66 height 29
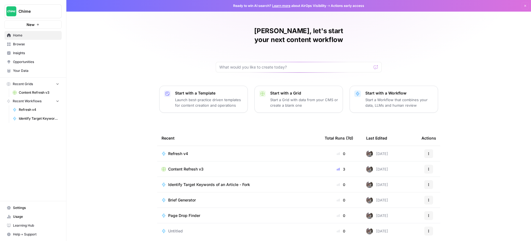
click at [25, 8] on button "Chime" at bounding box center [32, 11] width 57 height 14
type input "twin"
click at [31, 40] on span "Twinkl" at bounding box center [53, 42] width 73 height 6
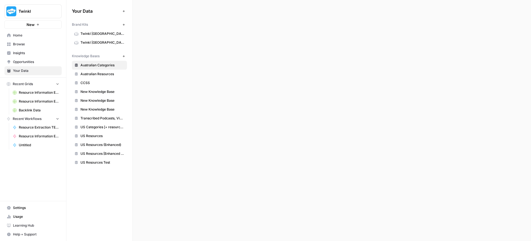
click at [27, 209] on span "Settings" at bounding box center [36, 207] width 46 height 5
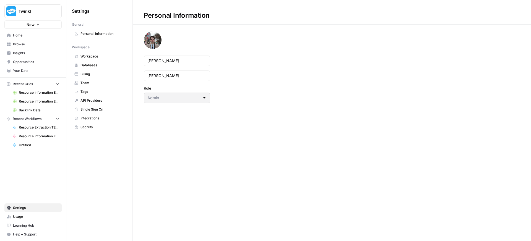
click at [90, 99] on span "API Providers" at bounding box center [102, 100] width 44 height 5
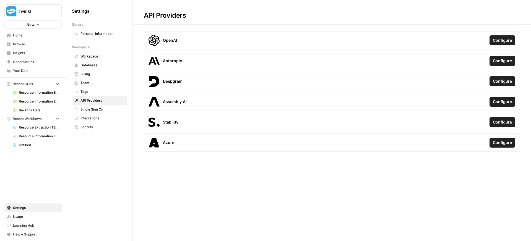
click at [98, 95] on link "Tags" at bounding box center [99, 91] width 55 height 9
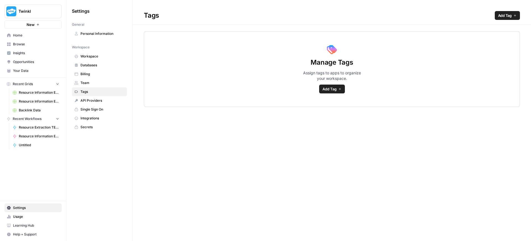
click at [96, 101] on span "API Providers" at bounding box center [102, 100] width 44 height 5
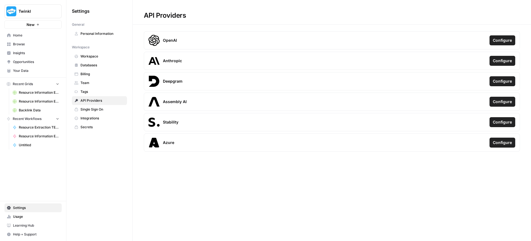
click at [103, 107] on link "Single Sign On" at bounding box center [99, 109] width 55 height 9
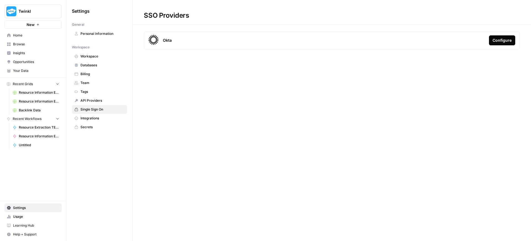
click at [99, 120] on span "Integrations" at bounding box center [102, 118] width 44 height 5
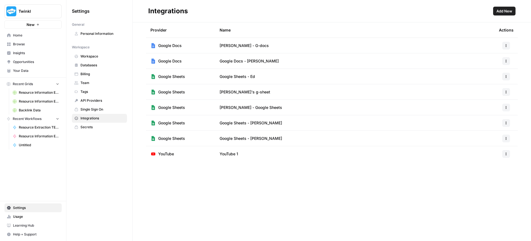
click at [97, 126] on span "Secrets" at bounding box center [102, 127] width 44 height 5
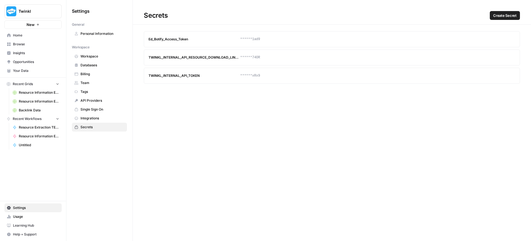
click at [103, 92] on span "Tags" at bounding box center [102, 91] width 44 height 5
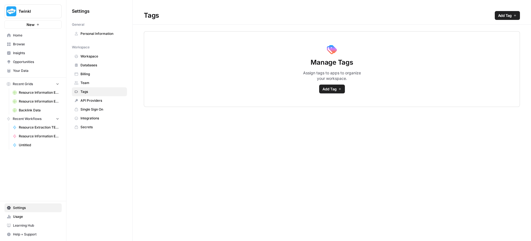
click at [105, 85] on link "Team" at bounding box center [99, 83] width 55 height 9
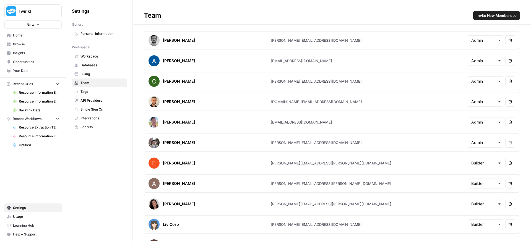
click at [109, 74] on span "Billing" at bounding box center [102, 74] width 44 height 5
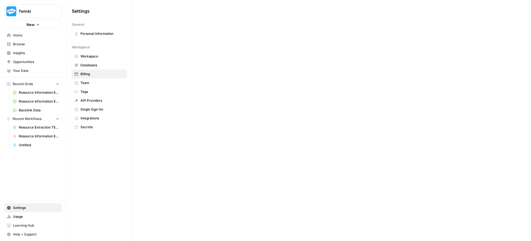
click at [109, 66] on span "Databases" at bounding box center [102, 65] width 44 height 5
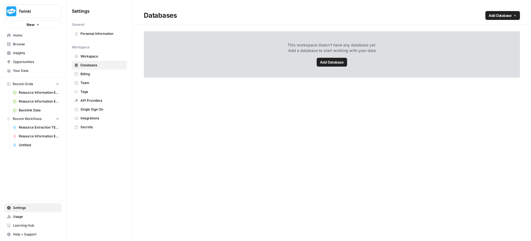
click at [111, 54] on span "Workspace" at bounding box center [102, 56] width 44 height 5
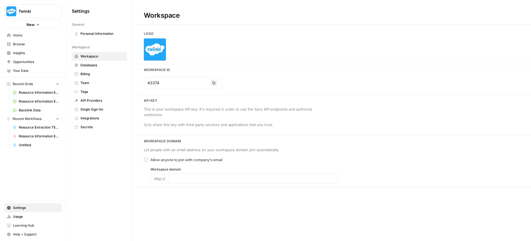
type input "[DOMAIN_NAME]"
